Goal: Transaction & Acquisition: Purchase product/service

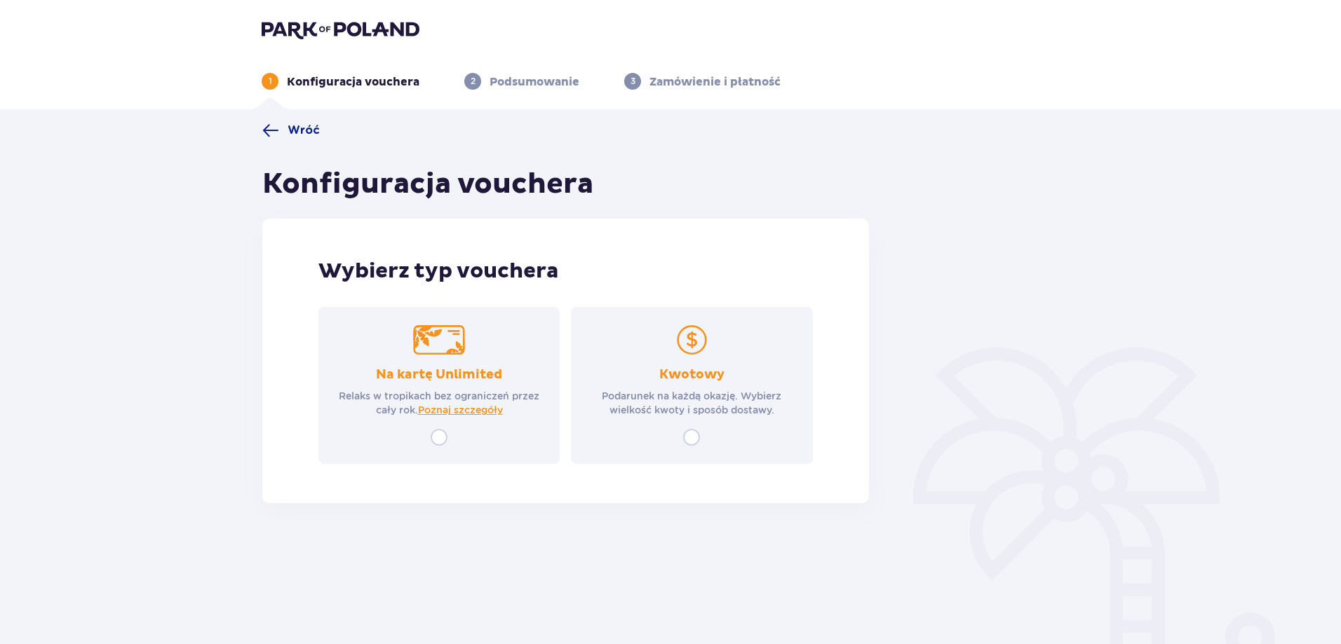
click at [689, 441] on input "radio" at bounding box center [691, 437] width 17 height 17
radio input "true"
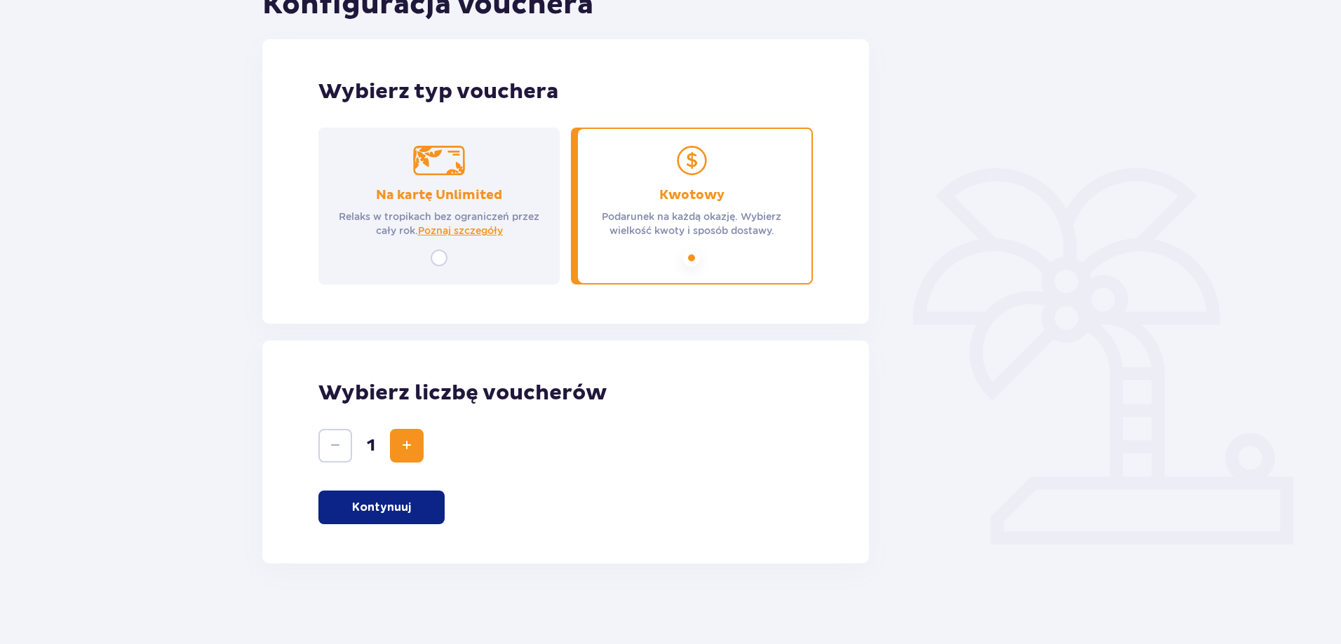
scroll to position [183, 0]
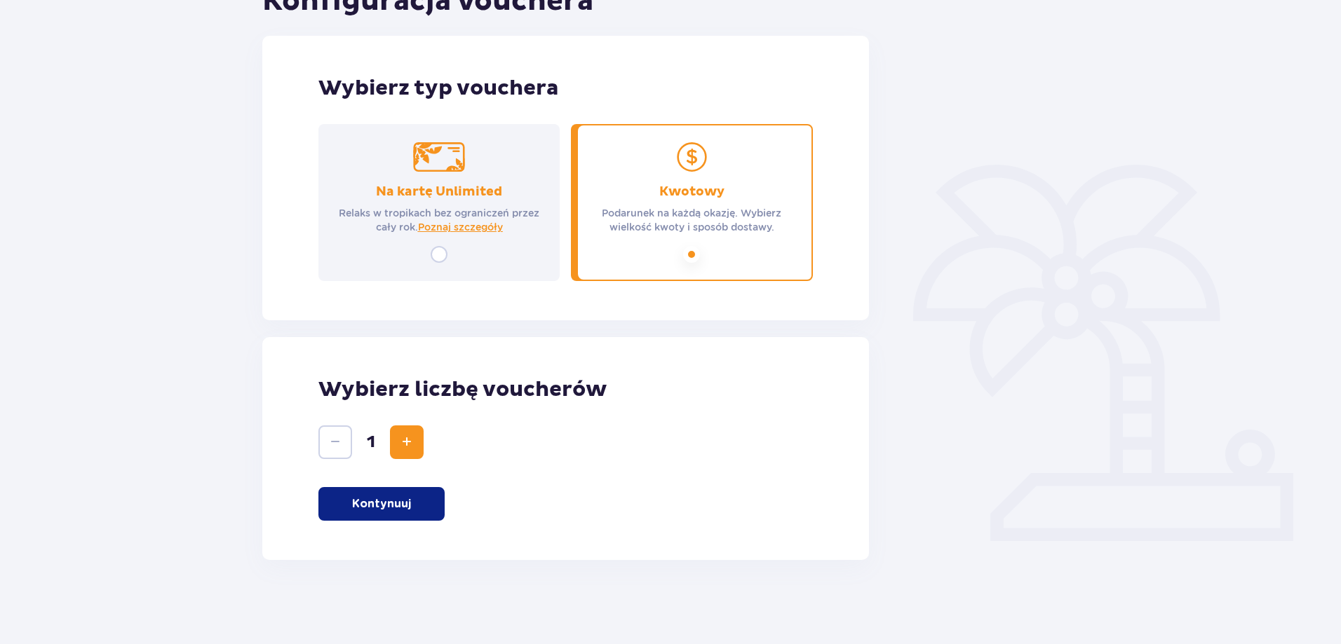
click at [412, 506] on button "Kontynuuj" at bounding box center [381, 504] width 126 height 34
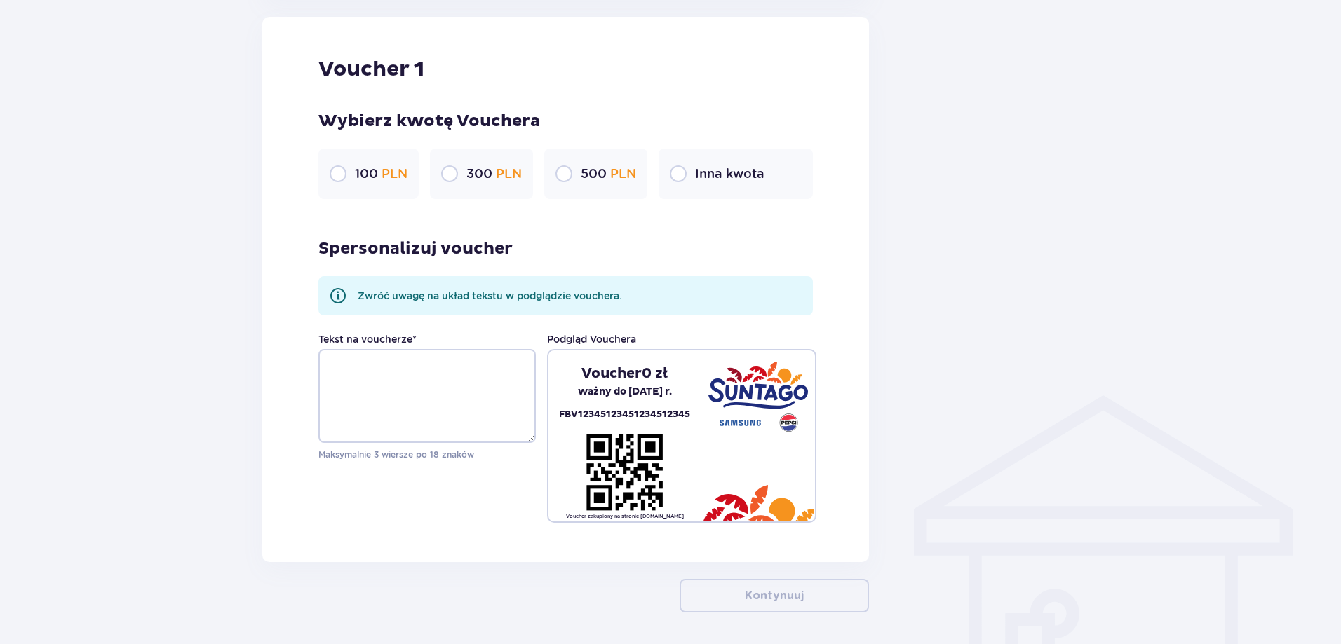
scroll to position [744, 0]
click at [447, 172] on input "radio" at bounding box center [449, 173] width 17 height 17
radio input "true"
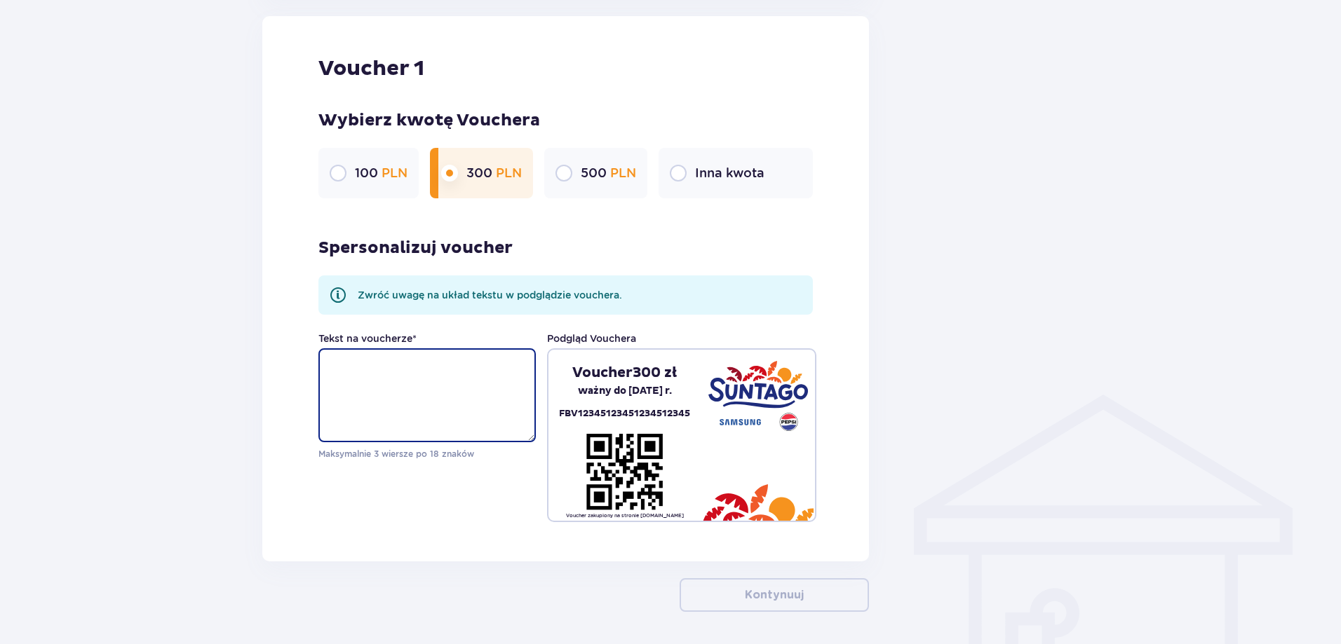
click at [477, 372] on textarea "Tekst na voucherze *" at bounding box center [426, 395] width 217 height 94
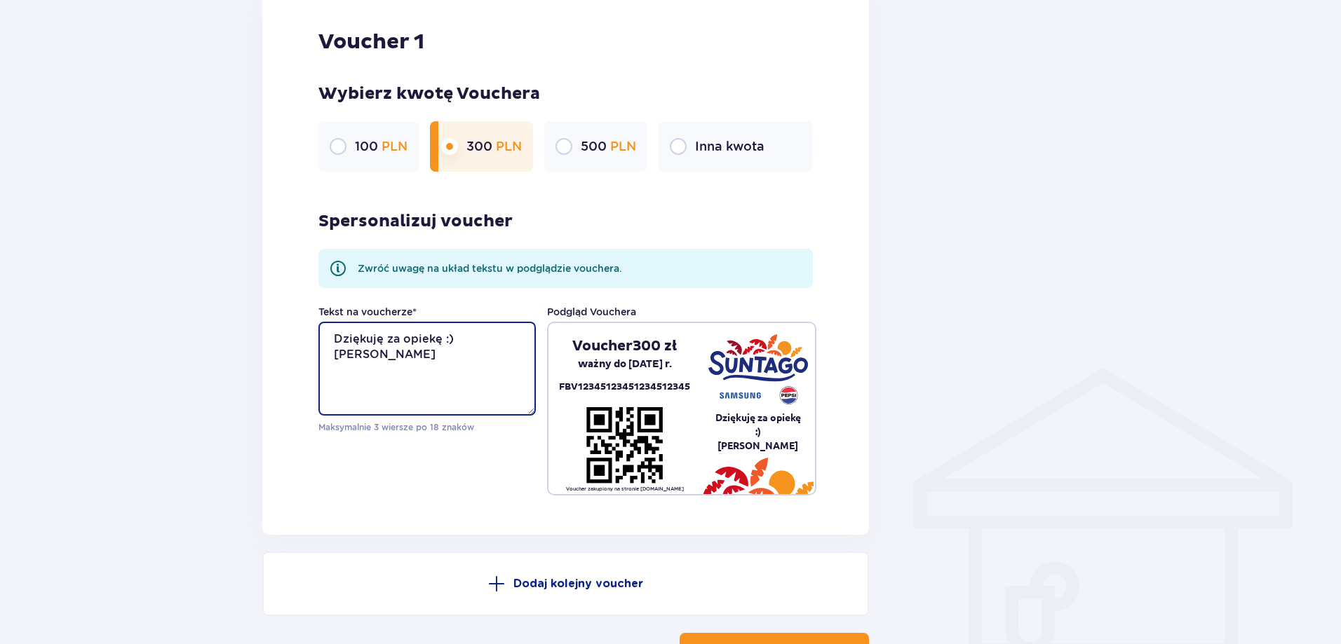
scroll to position [814, 0]
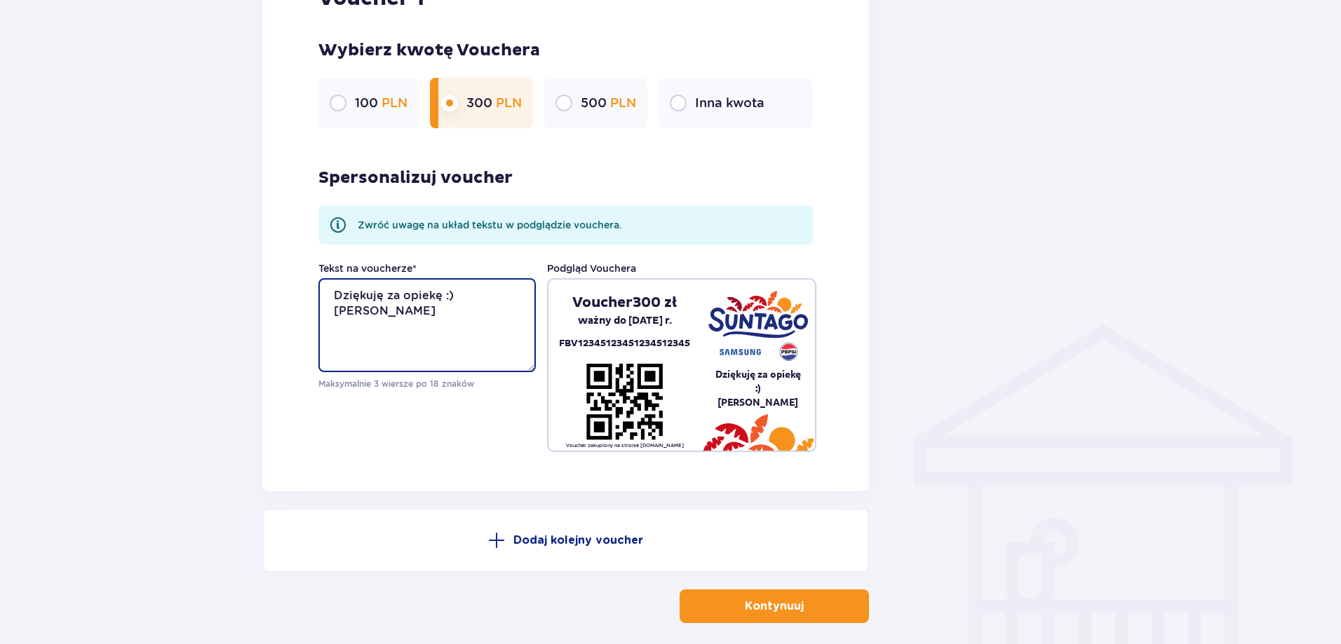
click at [333, 313] on textarea "Dziękuję za opiekę :) Helena" at bounding box center [426, 325] width 217 height 94
type textarea "Dziękuję za opiekę :) - Helena"
click at [827, 473] on div "Voucher 1 Wybierz kwotę Vouchera 100 PLN 300 PLN 500 PLN Inna kwota Spersonaliz…" at bounding box center [565, 219] width 607 height 546
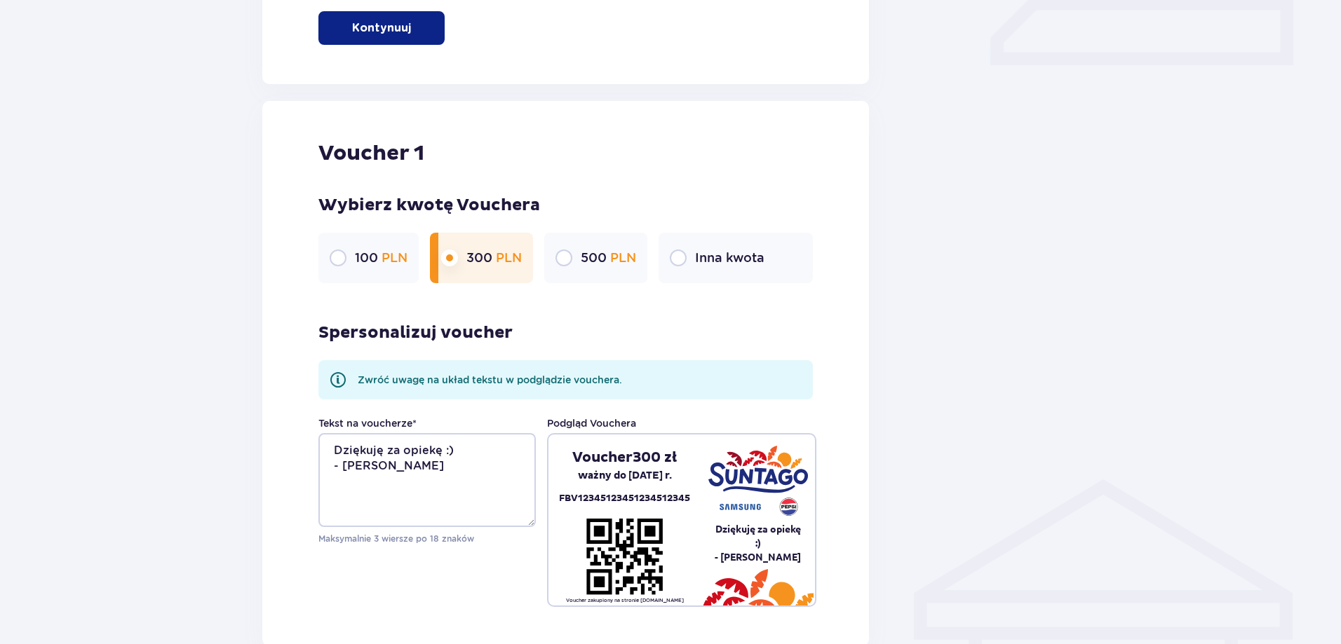
scroll to position [877, 0]
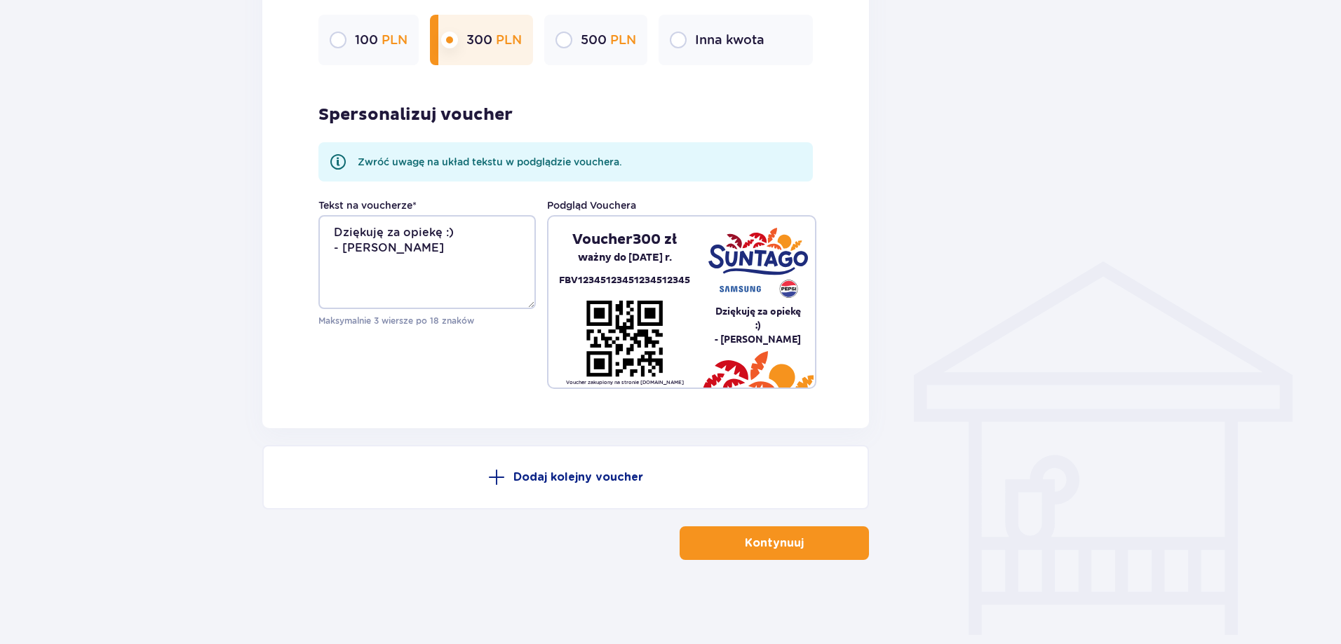
click at [764, 548] on p "Kontynuuj" at bounding box center [774, 543] width 59 height 15
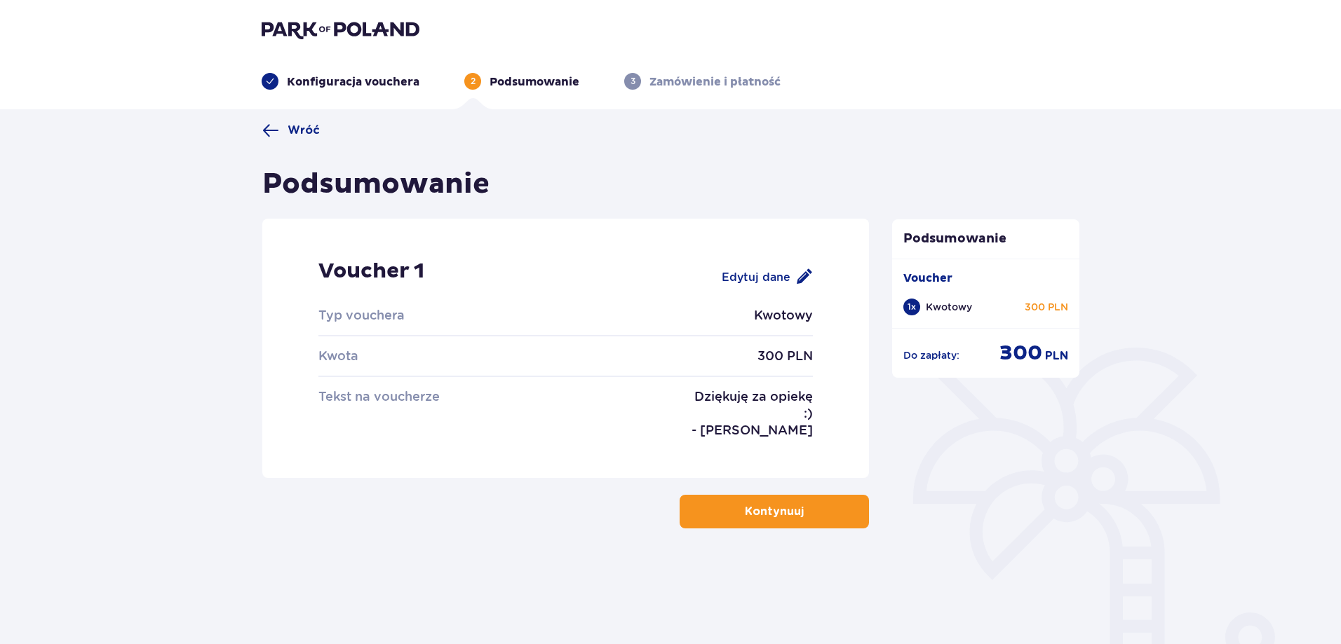
click at [768, 509] on p "Kontynuuj" at bounding box center [774, 511] width 59 height 15
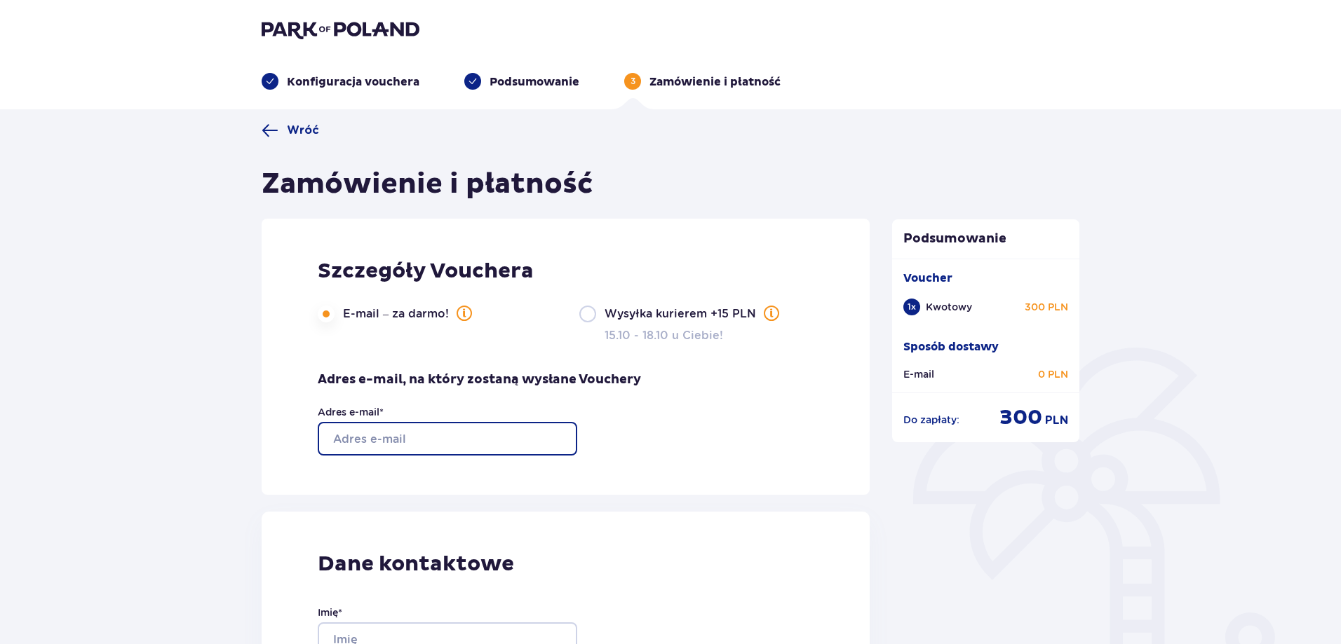
click at [431, 440] on input "Adres e-mail *" at bounding box center [447, 439] width 259 height 34
type input "kzareba@holding1.pl"
click at [671, 460] on div "Szczegóły Vouchera E-mail – za darmo! Wysyłka kurierem +15 PLN 15.10 - 18.10 u …" at bounding box center [566, 357] width 608 height 276
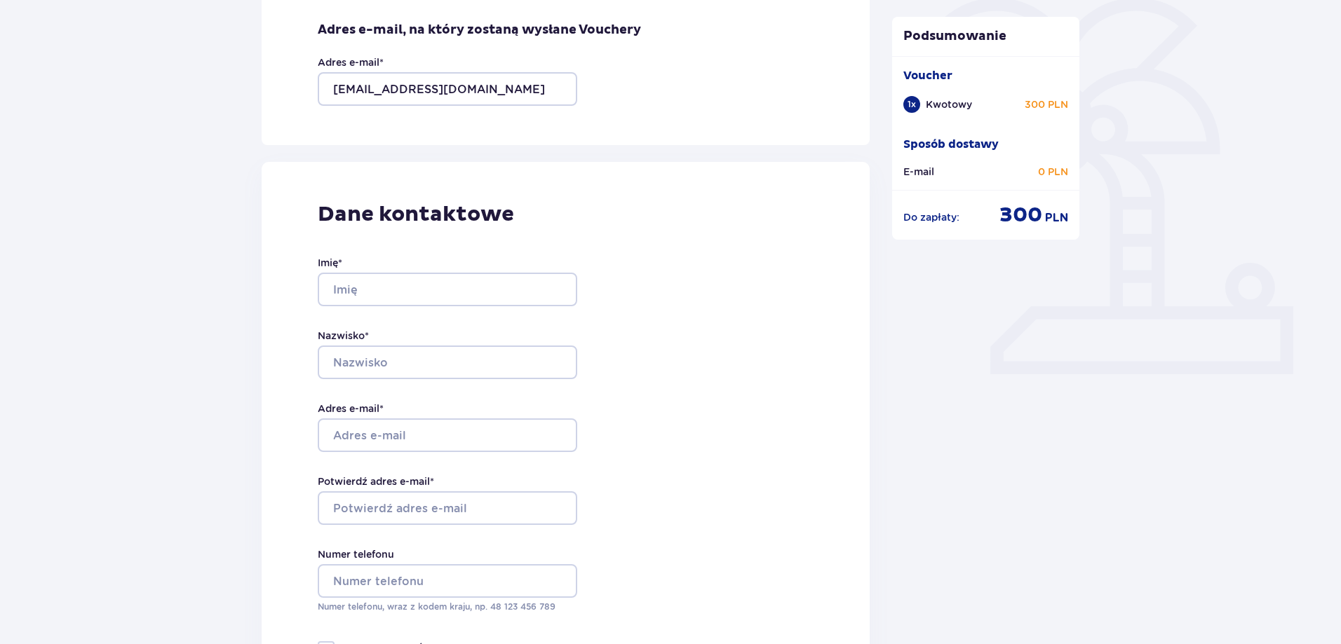
scroll to position [351, 0]
click at [470, 294] on input "Imię *" at bounding box center [447, 289] width 259 height 34
type input "Krzysztof"
click at [387, 365] on input "Nazwisko *" at bounding box center [447, 362] width 259 height 34
type input "Zaręba"
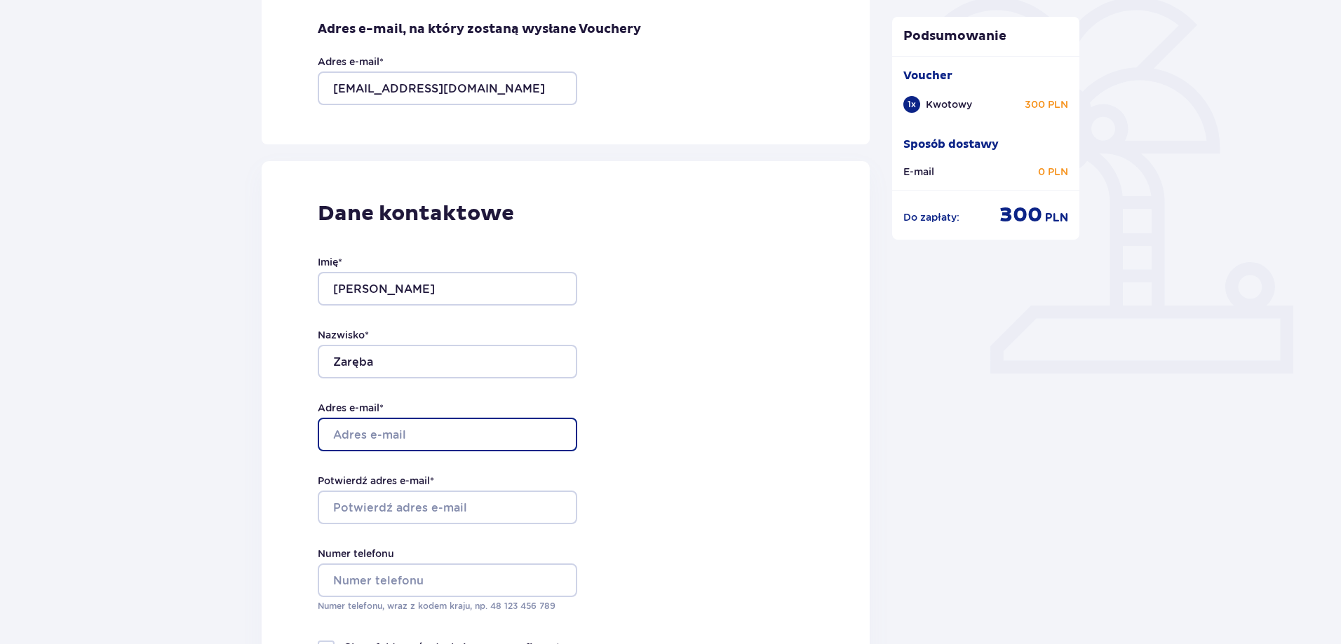
click at [467, 436] on input "Adres e-mail *" at bounding box center [447, 435] width 259 height 34
click at [758, 341] on div "Dane kontaktowe Imię * Krzysztof Nazwisko * Zaręba Adres e-mail * Potwierdź adr…" at bounding box center [566, 461] width 608 height 600
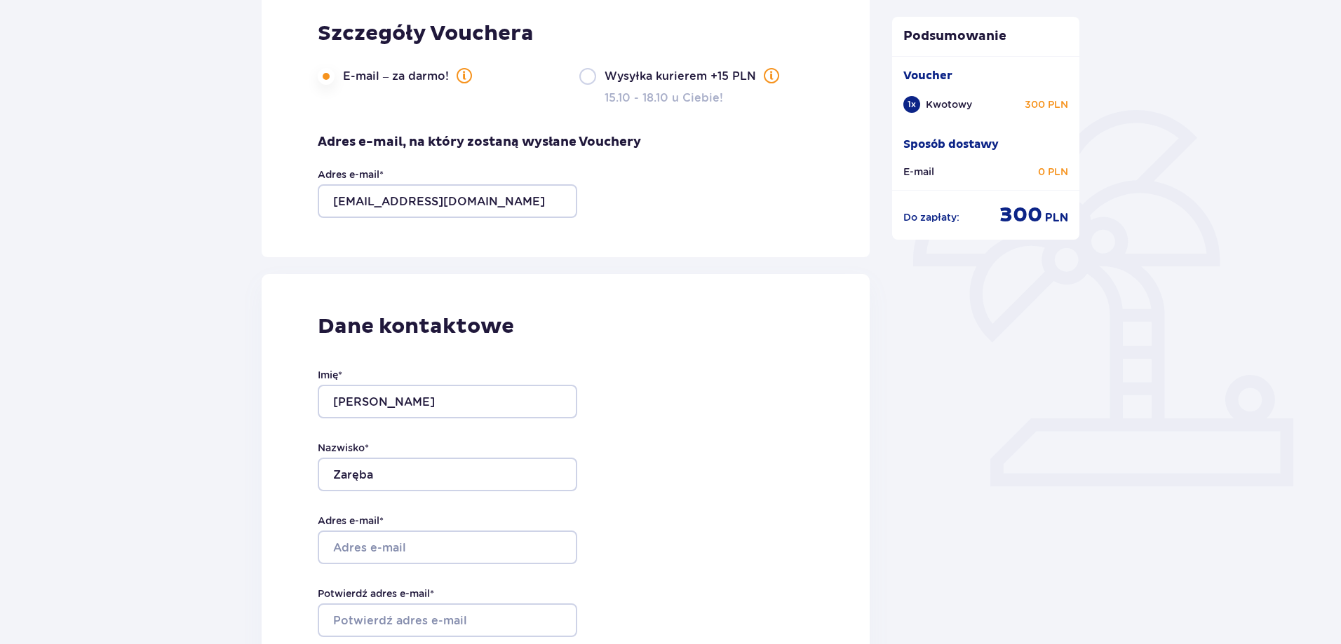
scroll to position [140, 0]
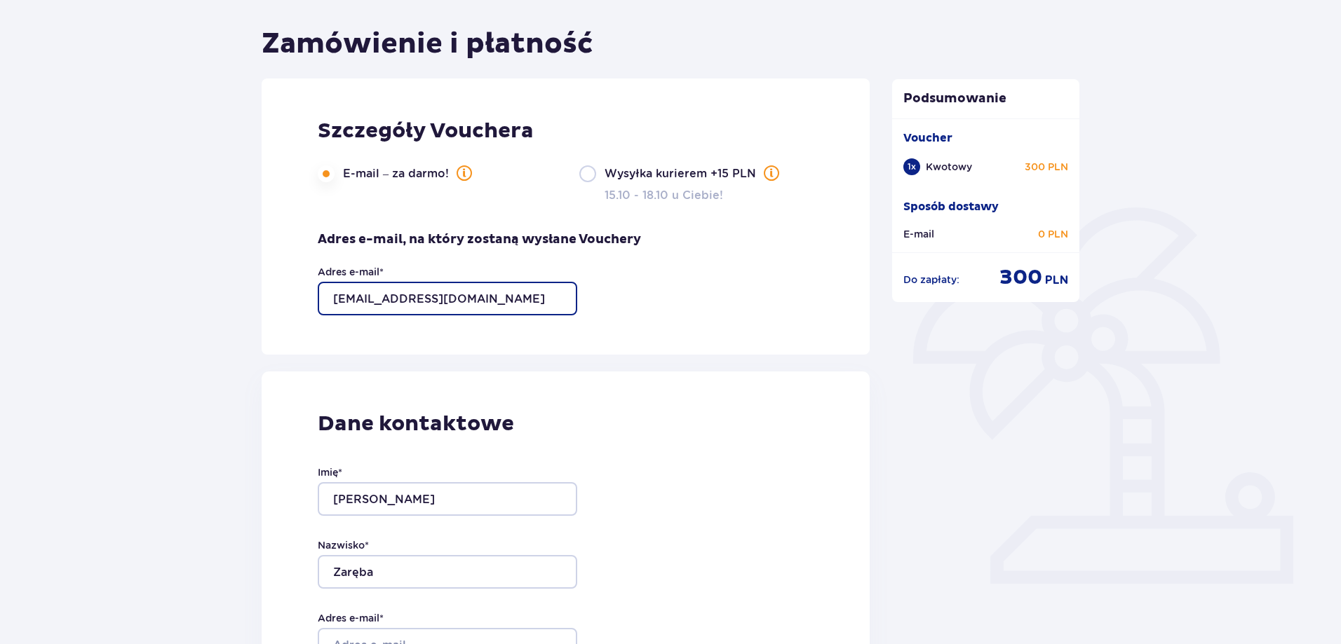
click at [454, 301] on input "kzareba@holding1.pl" at bounding box center [447, 299] width 259 height 34
drag, startPoint x: 463, startPoint y: 297, endPoint x: 314, endPoint y: 298, distance: 149.4
click at [314, 298] on div "Szczegóły Vouchera E-mail – za darmo! Wysyłka kurierem +15 PLN 15.10 - 18.10 u …" at bounding box center [566, 217] width 608 height 276
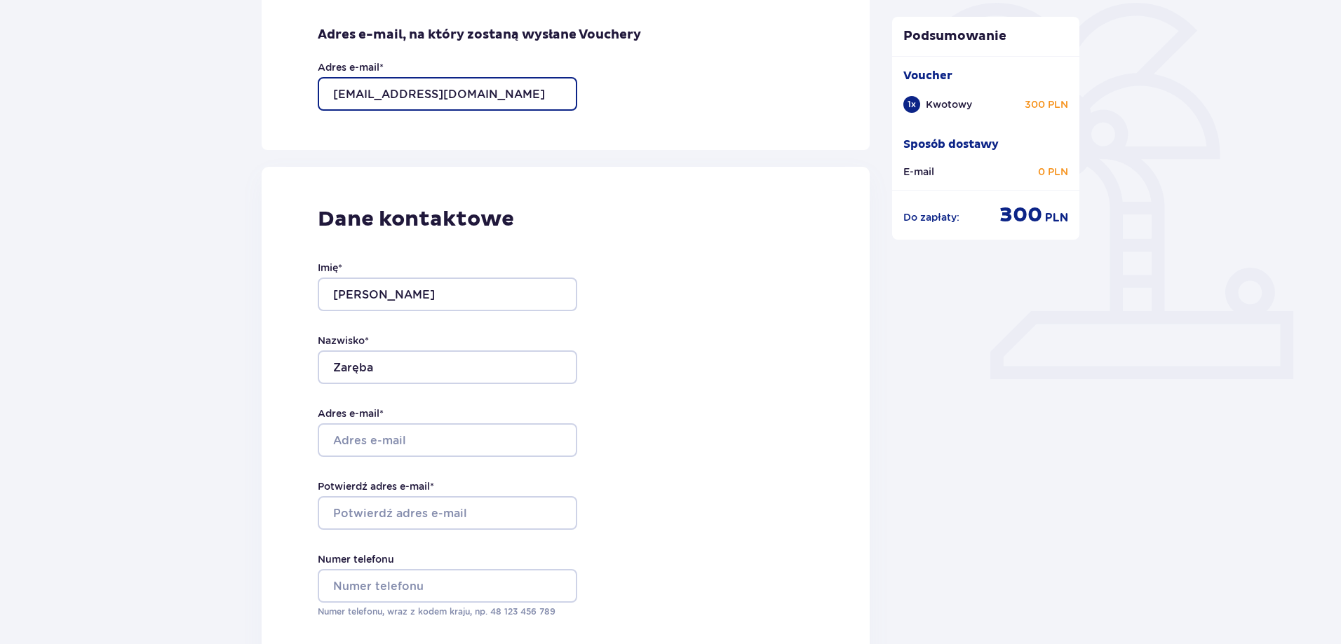
scroll to position [351, 0]
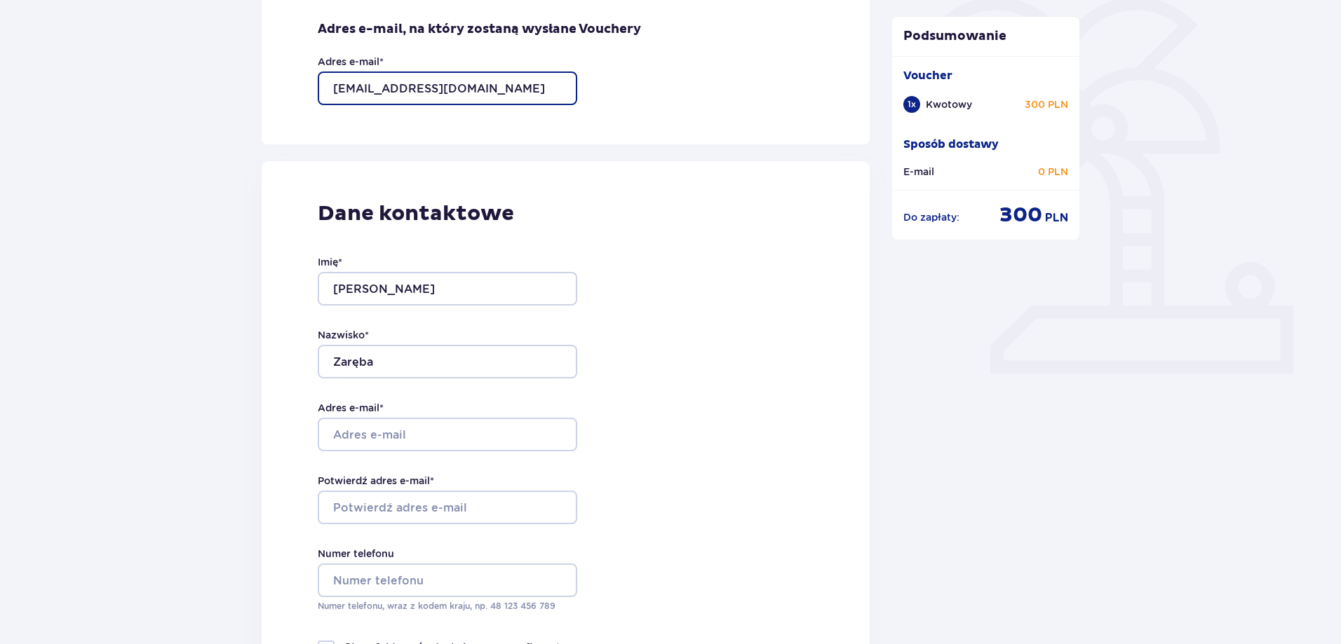
type input "[EMAIL_ADDRESS][DOMAIN_NAME]"
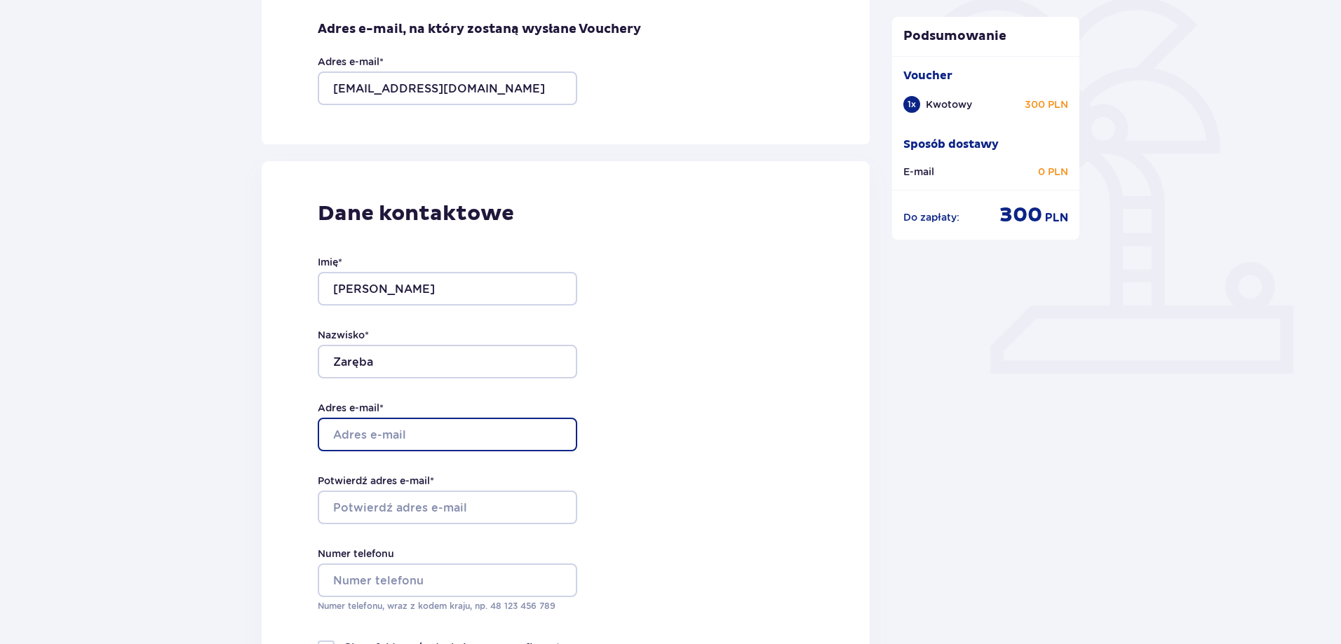
click at [435, 436] on input "Adres e-mail *" at bounding box center [447, 435] width 259 height 34
type input "[EMAIL_ADDRESS][DOMAIN_NAME]"
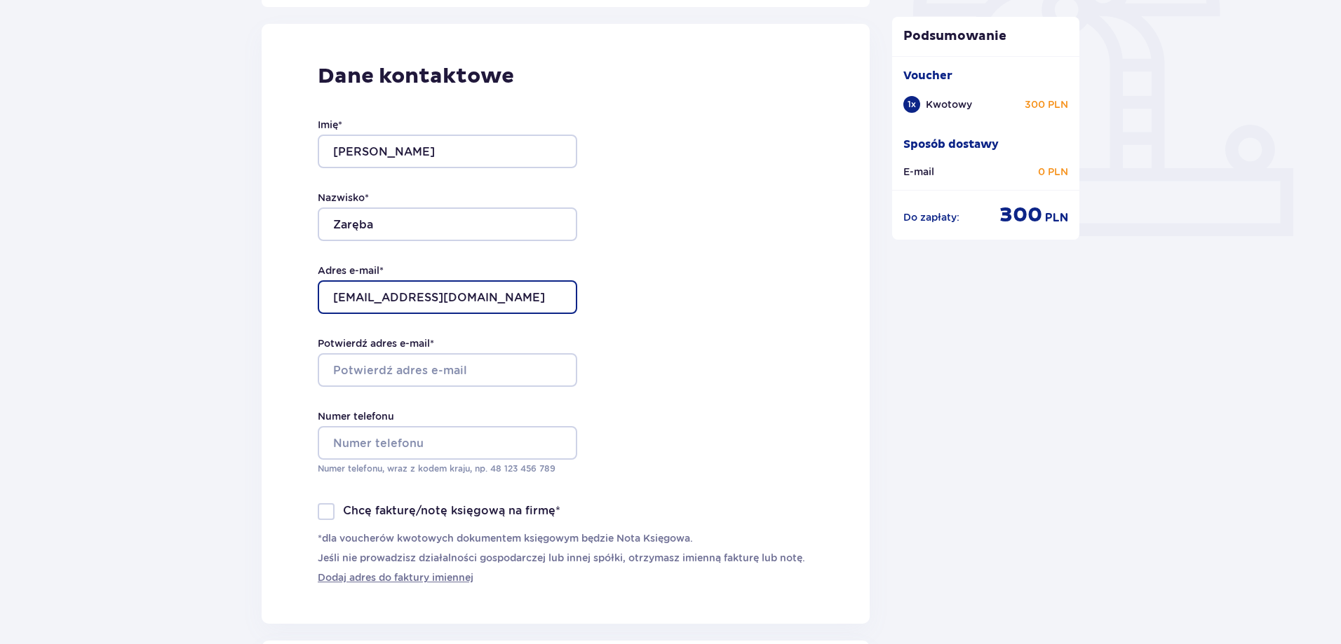
scroll to position [491, 0]
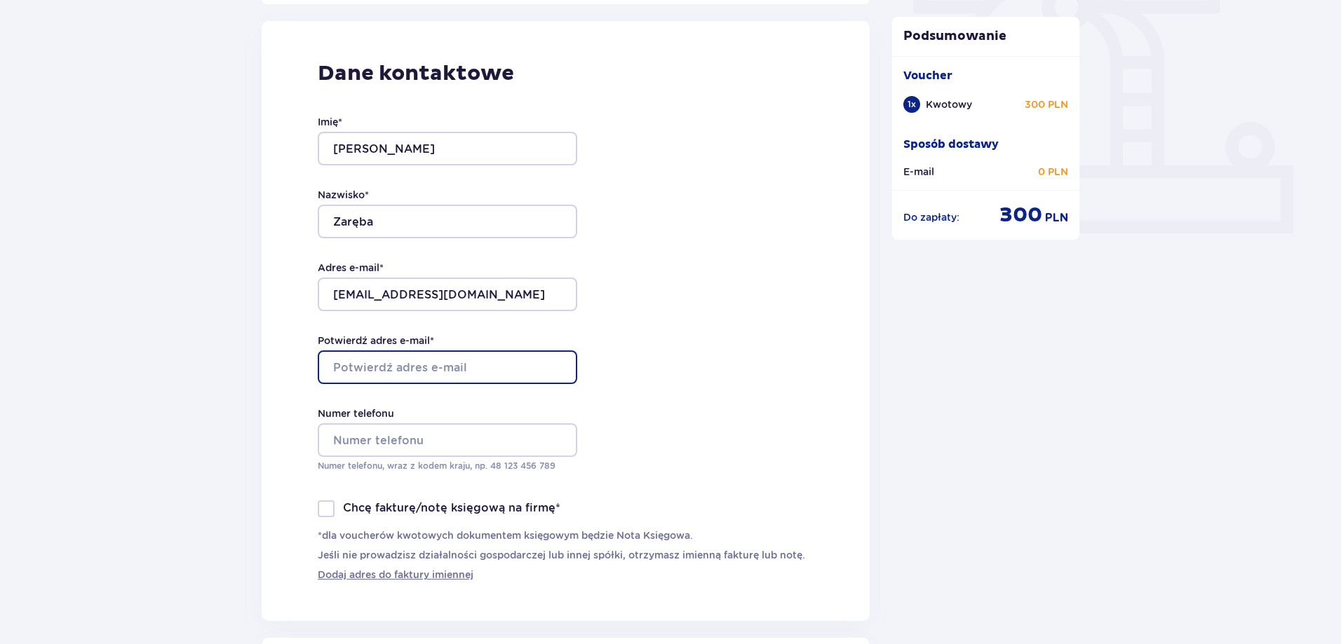
click at [404, 374] on input "Potwierdź adres e-mail *" at bounding box center [447, 368] width 259 height 34
type input "[EMAIL_ADDRESS][DOMAIN_NAME]"
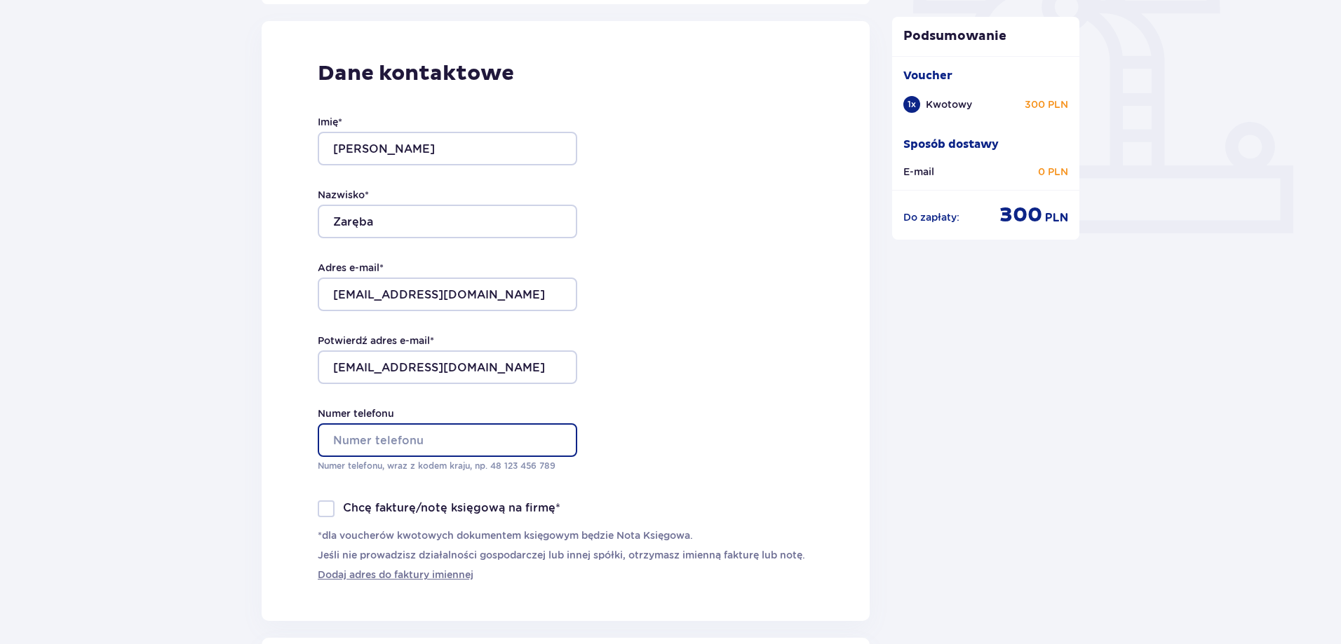
click at [431, 431] on input "Numer telefonu" at bounding box center [447, 440] width 259 height 34
type input "510677318"
click at [836, 370] on div "Dane kontaktowe Imię * Krzysztof Nazwisko * Zaręba Adres e-mail * krzysztof_zar…" at bounding box center [566, 321] width 608 height 600
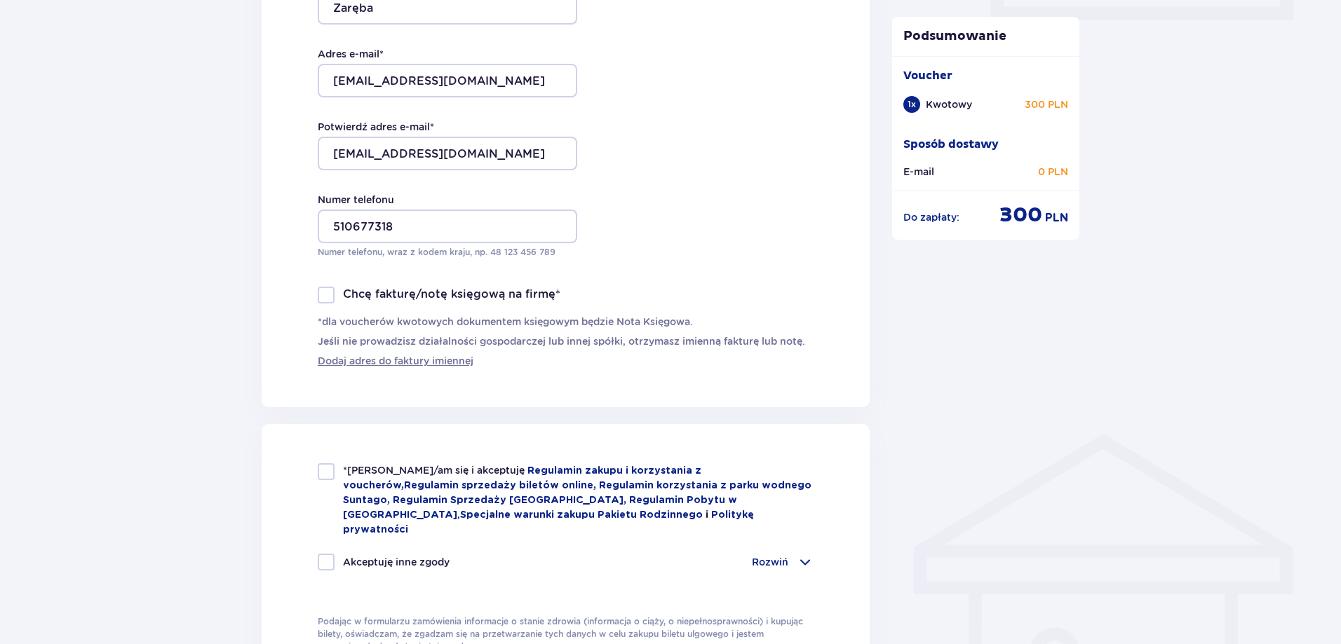
scroll to position [771, 0]
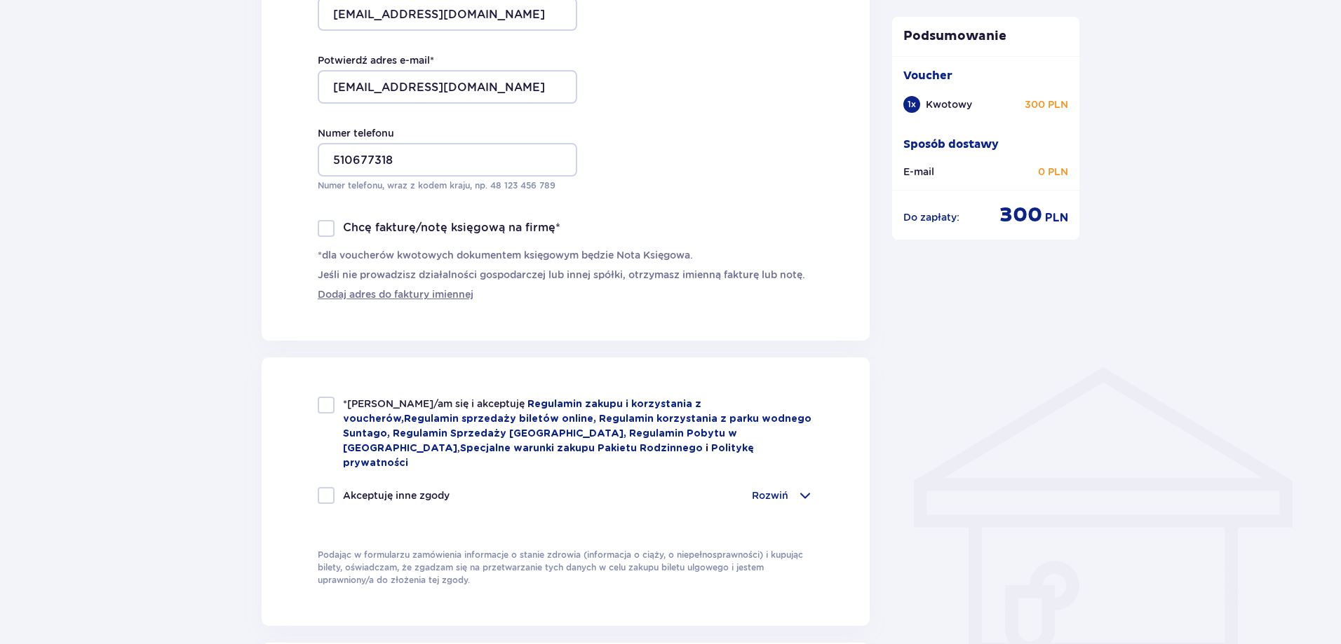
click at [330, 407] on div at bounding box center [326, 405] width 17 height 17
checkbox input "true"
click at [763, 489] on p "Rozwiń" at bounding box center [770, 496] width 36 height 14
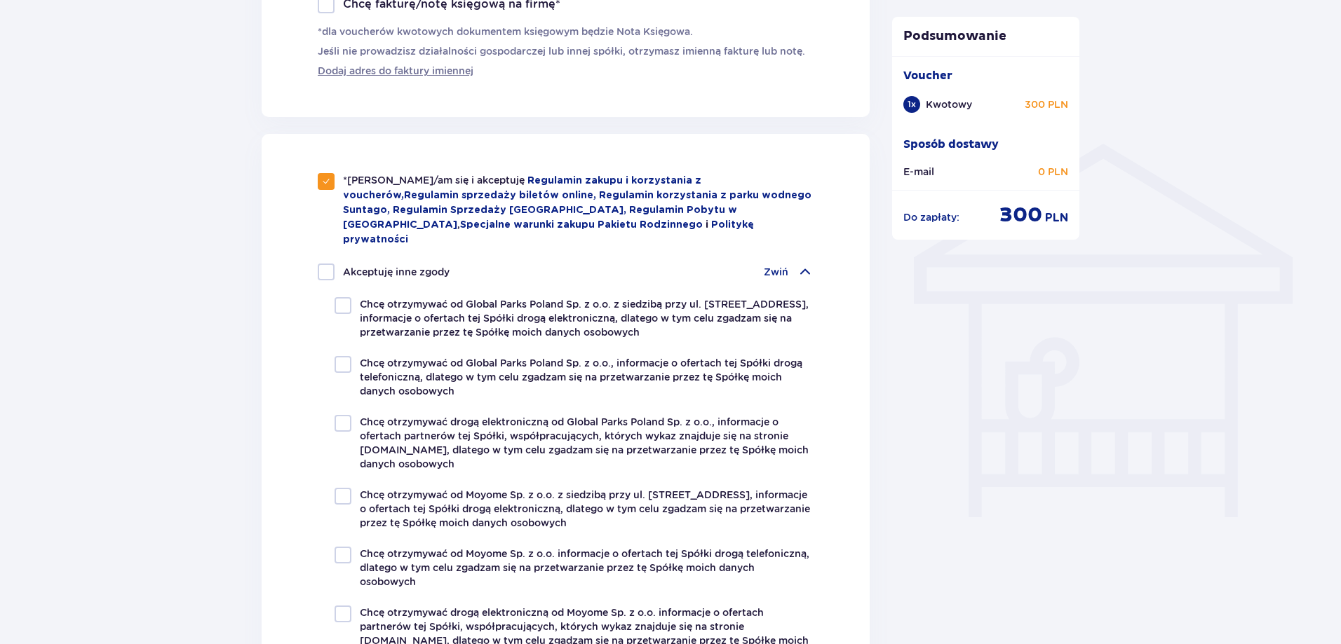
scroll to position [982, 0]
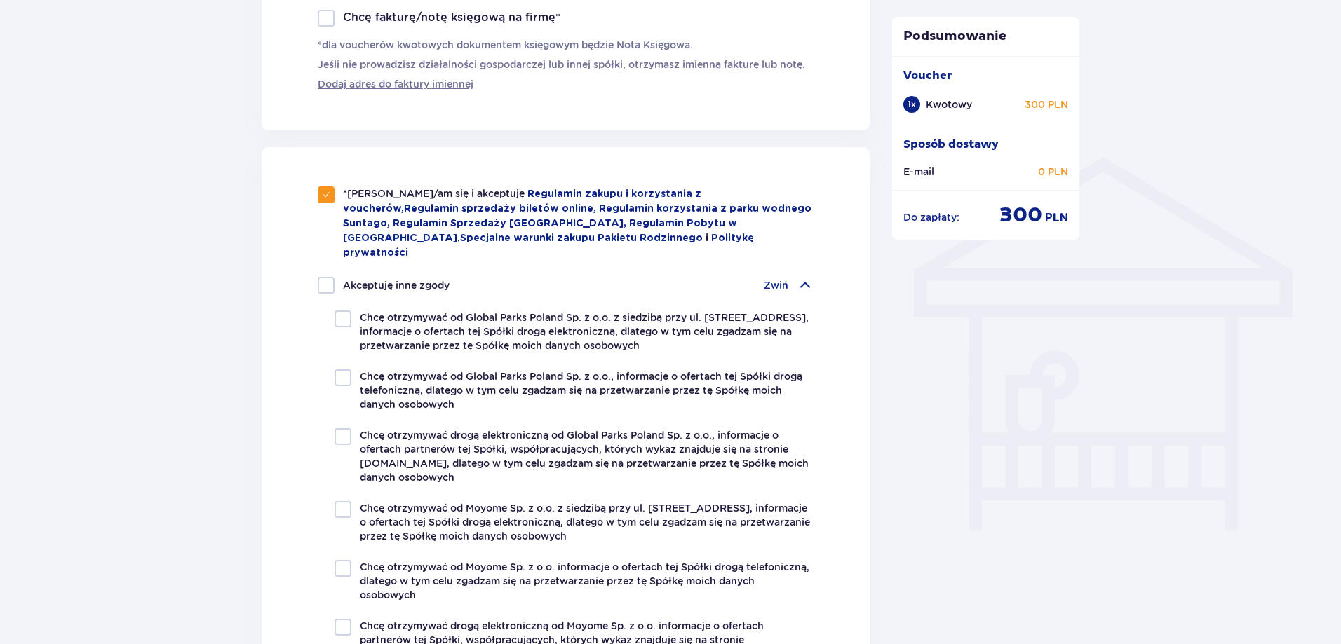
click at [785, 278] on p "Zwiń" at bounding box center [776, 285] width 25 height 14
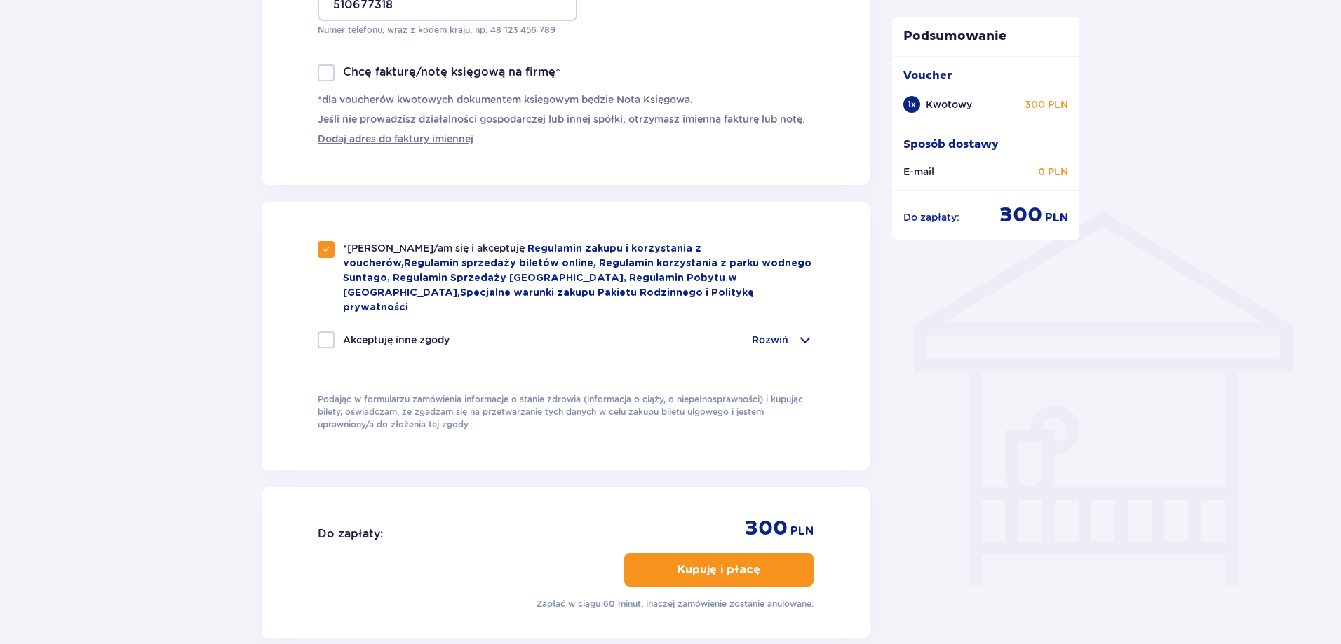
scroll to position [1058, 0]
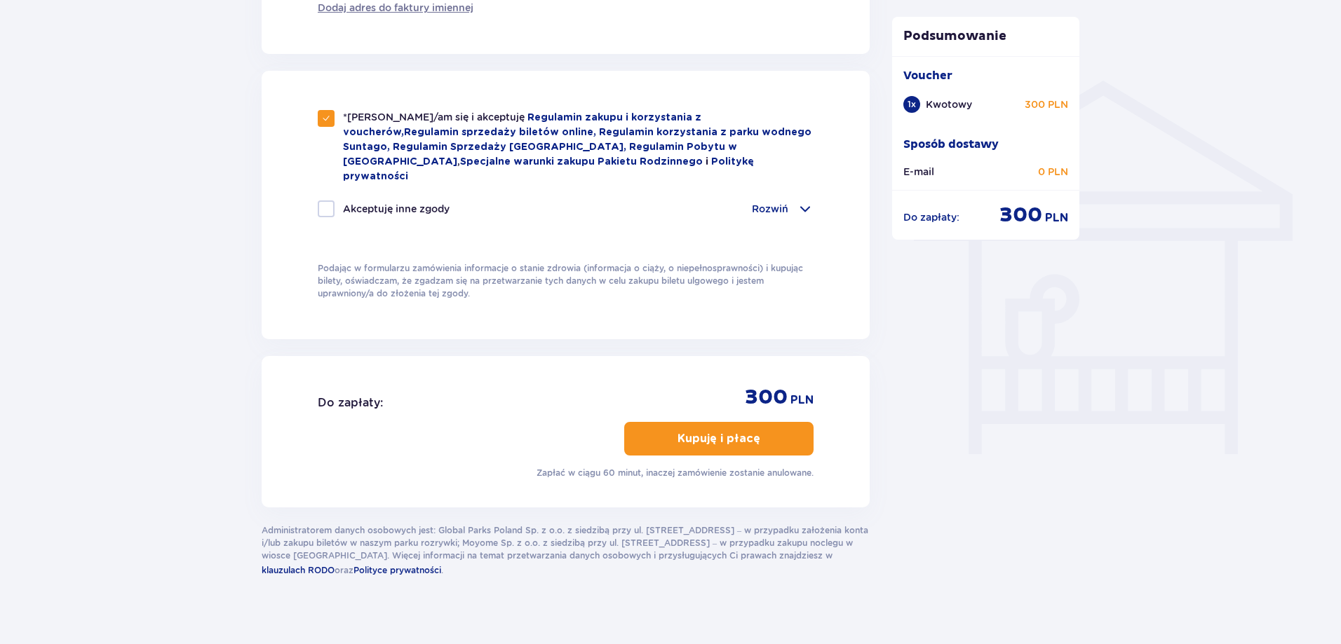
click at [700, 431] on p "Kupuję i płacę" at bounding box center [718, 438] width 83 height 15
